Goal: Book appointment/travel/reservation

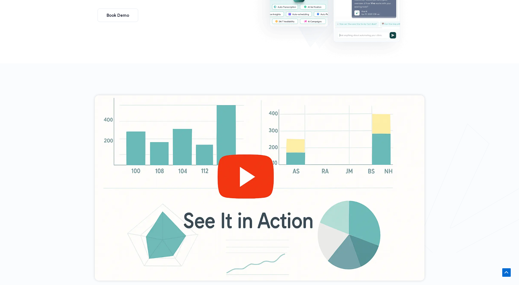
scroll to position [156, 0]
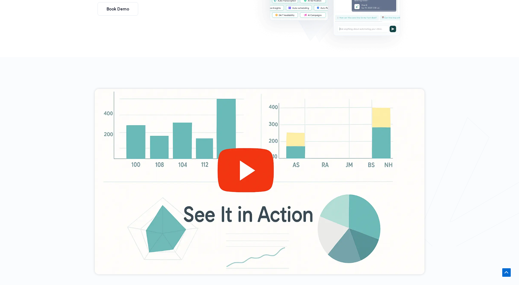
click at [250, 173] on div at bounding box center [260, 182] width 330 height 186
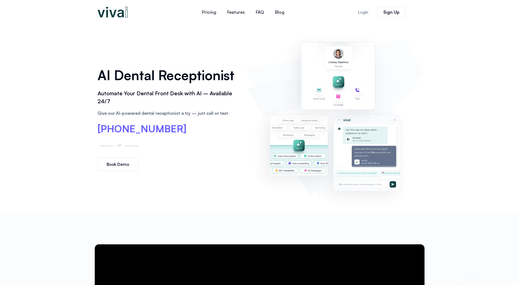
click at [116, 165] on span "Book Demo" at bounding box center [118, 165] width 23 height 4
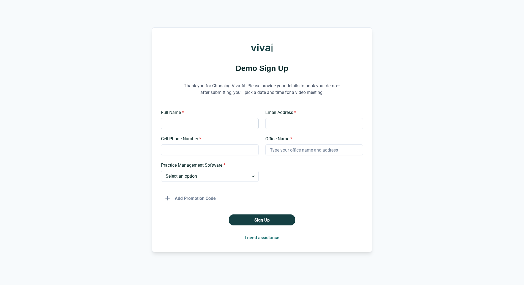
click at [193, 123] on input "Full Name *" at bounding box center [210, 123] width 98 height 11
type input "[PERSON_NAME]"
type input "[EMAIL_ADDRESS][DOMAIN_NAME]"
type input "6507871157"
type input "Family Dental"
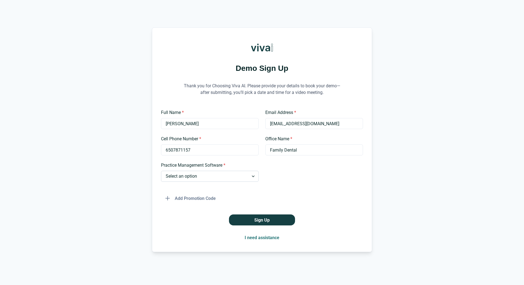
click at [253, 176] on select "Select an option Dentrix Open Dental EagleSoft Denticon Other" at bounding box center [210, 176] width 98 height 11
select select "Dentrix"
click at [161, 171] on select "Select an option Dentrix Open Dental EagleSoft Denticon Other" at bounding box center [210, 176] width 98 height 11
